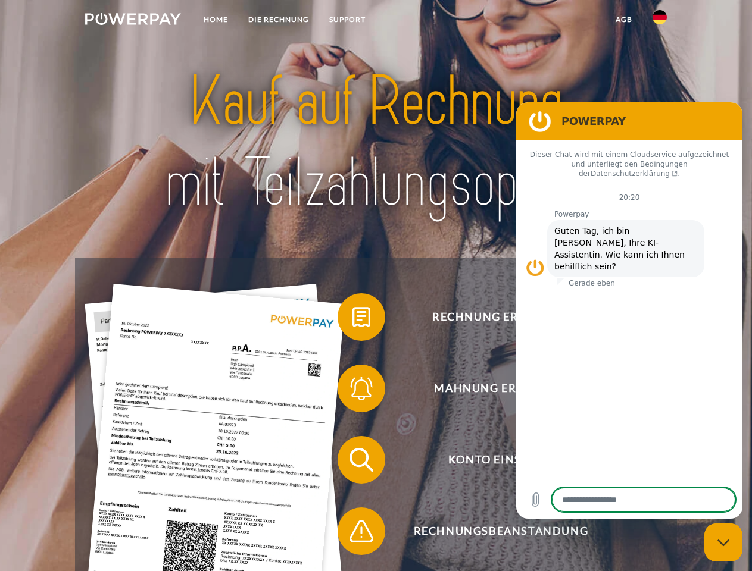
click at [133, 21] on img at bounding box center [133, 19] width 96 height 12
click at [659, 21] on img at bounding box center [659, 17] width 14 height 14
click at [623, 20] on link "agb" at bounding box center [623, 19] width 37 height 21
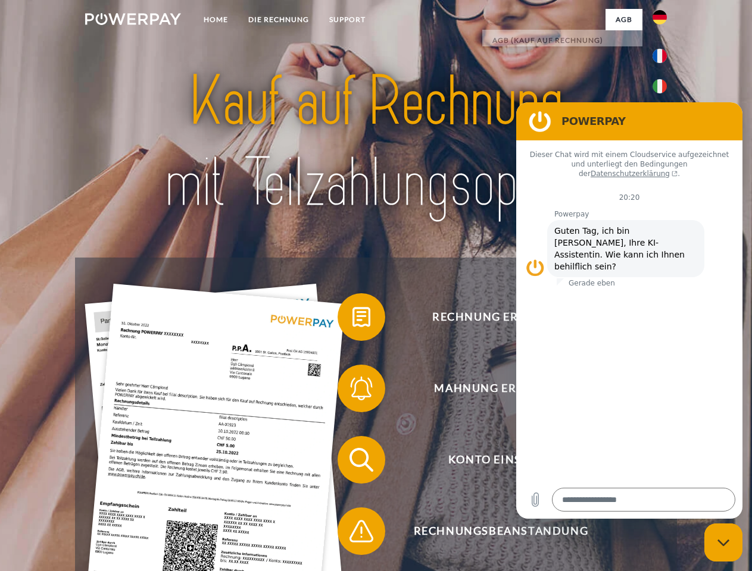
click at [352, 320] on span at bounding box center [344, 317] width 60 height 60
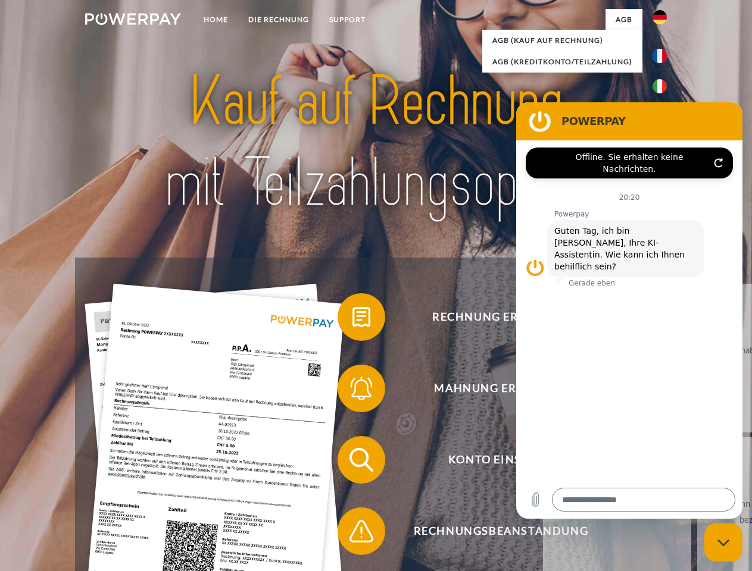
click at [352, 391] on span at bounding box center [344, 389] width 60 height 60
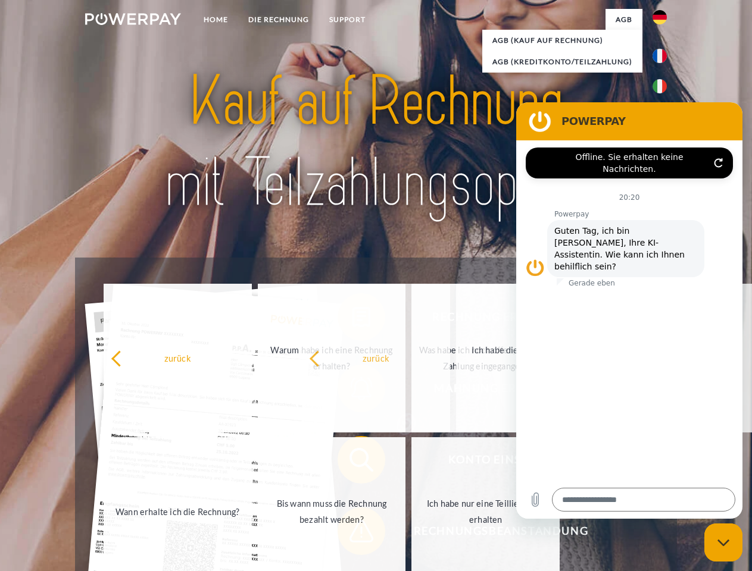
click at [352, 534] on span at bounding box center [344, 532] width 60 height 60
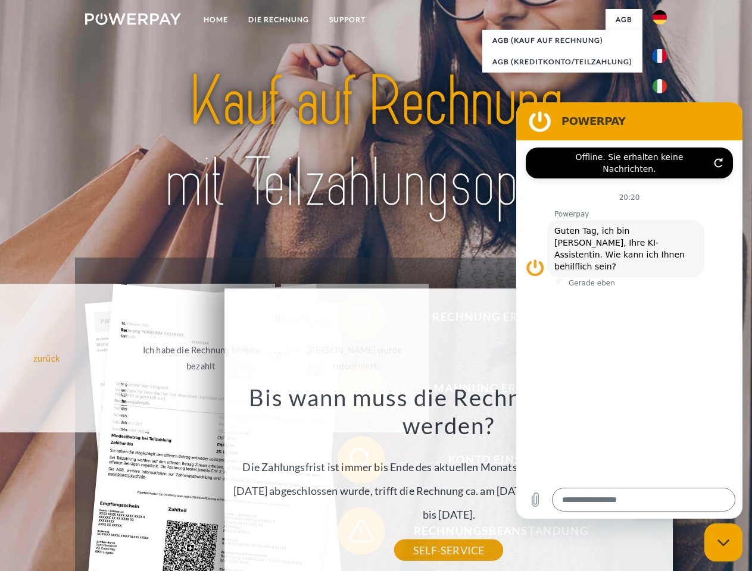
click at [723, 543] on icon "Messaging-Fenster schließen" at bounding box center [723, 543] width 12 height 8
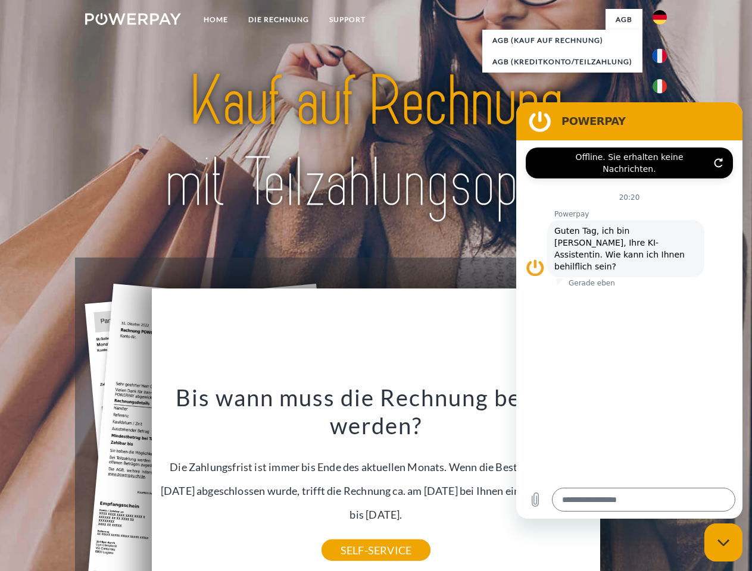
type textarea "*"
